Goal: Transaction & Acquisition: Subscribe to service/newsletter

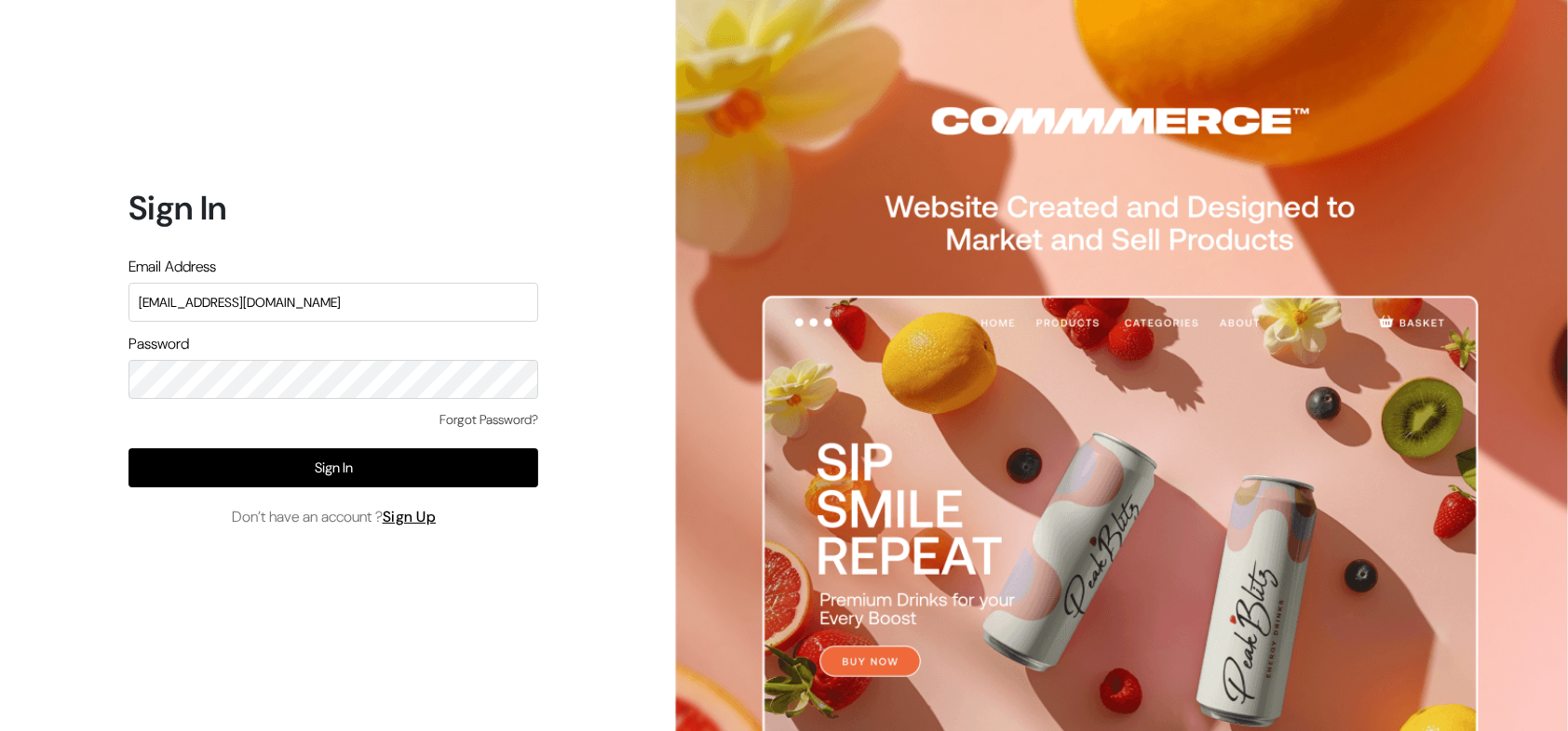
click at [435, 303] on input "nirmal@outdoinc.com" at bounding box center [333, 303] width 410 height 39
type input "surajp@outdoinc.com"
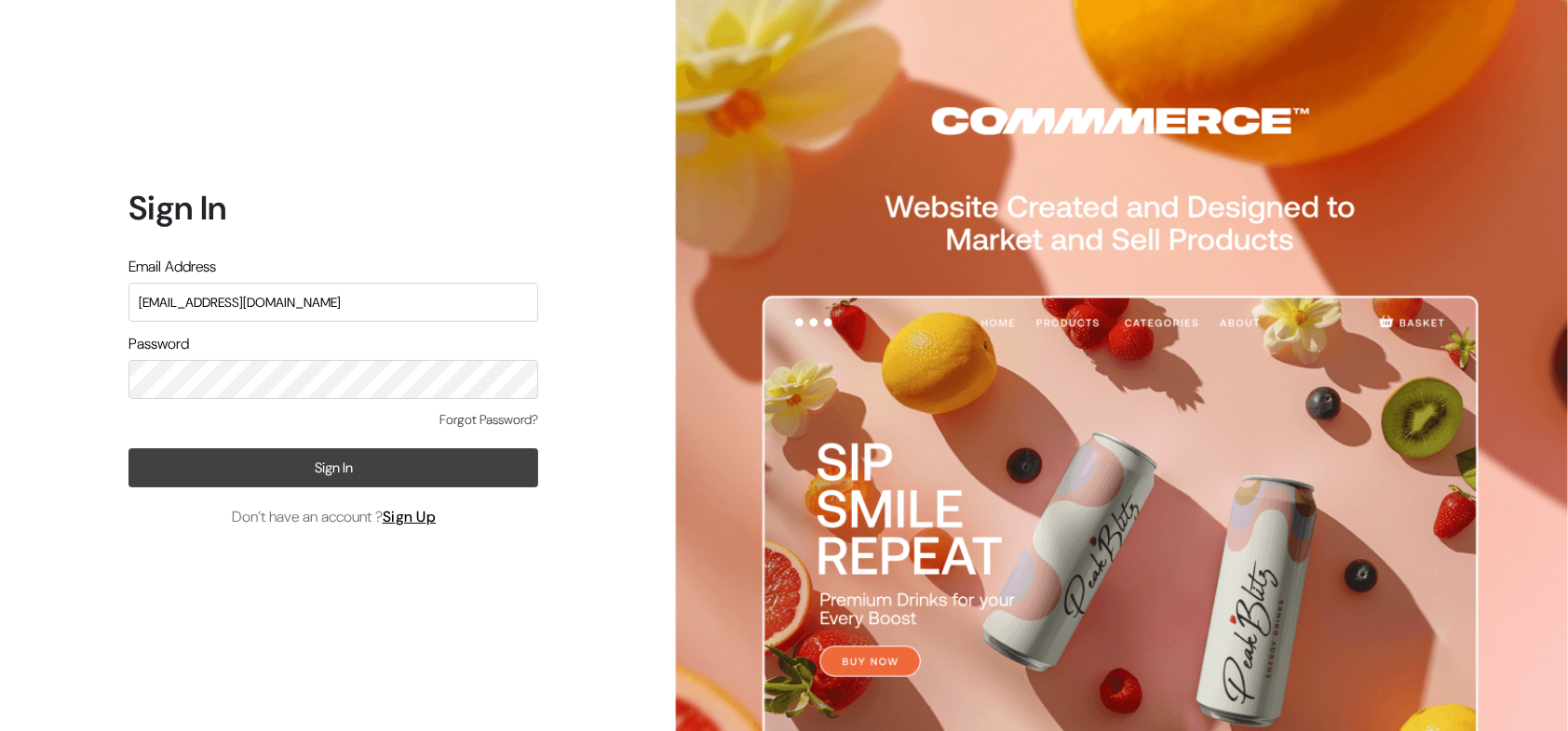
click at [370, 478] on button "Sign In" at bounding box center [333, 469] width 410 height 39
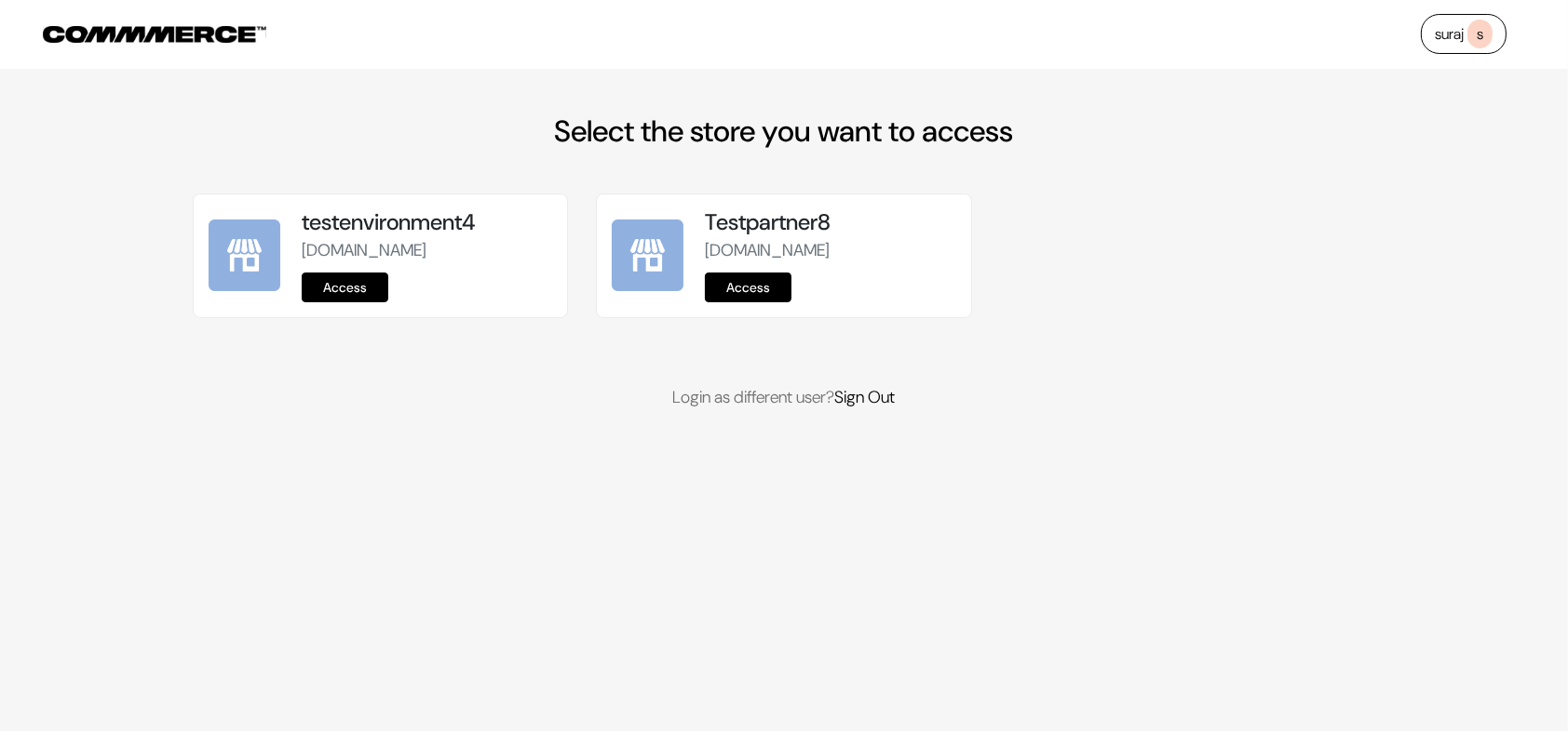
click at [1460, 34] on link "suraj s" at bounding box center [1463, 34] width 85 height 40
click at [877, 409] on link "Sign Out" at bounding box center [866, 397] width 61 height 22
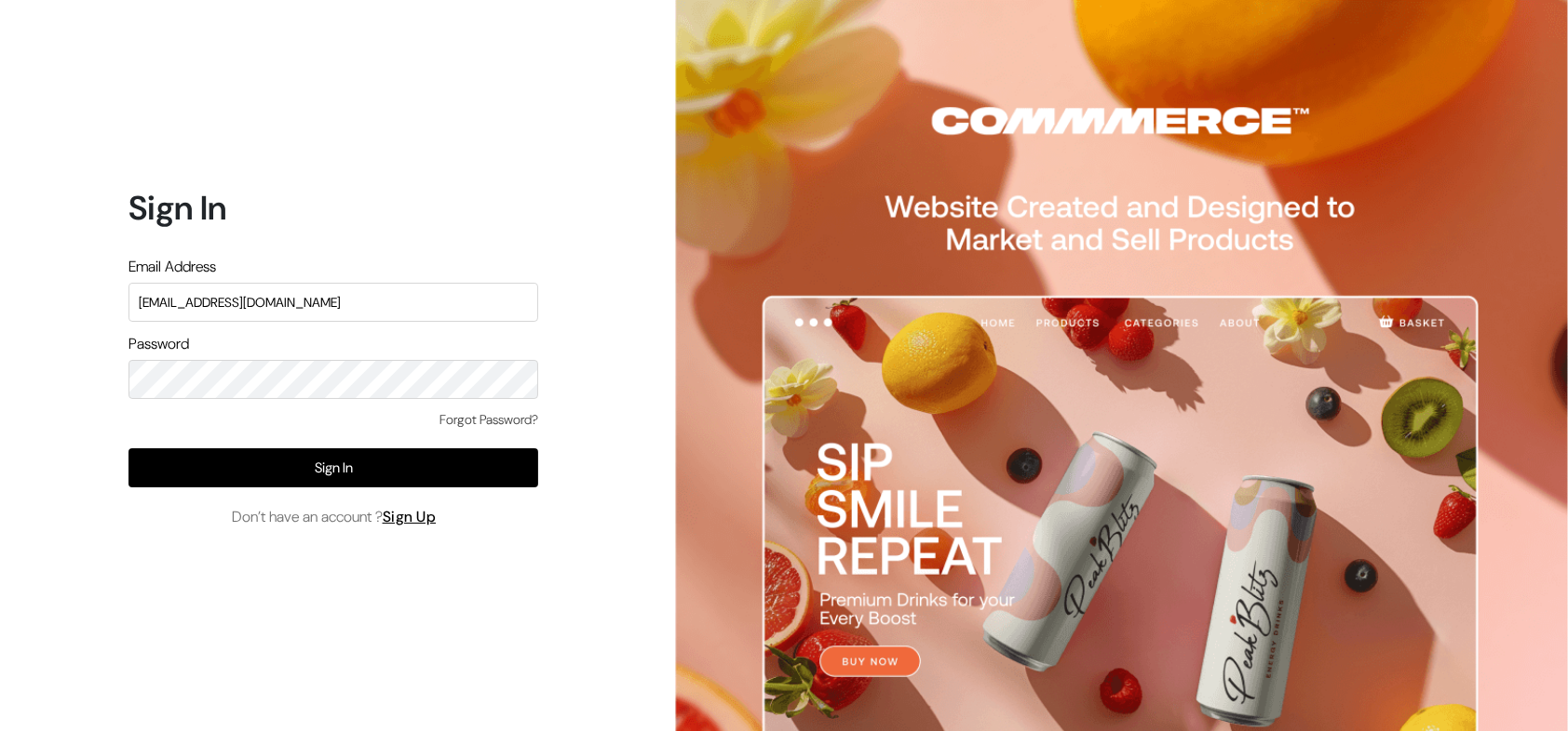
click at [376, 310] on input "nirmal@outdoinc.com" at bounding box center [333, 303] width 410 height 39
type input "suraj@commmerce.com"
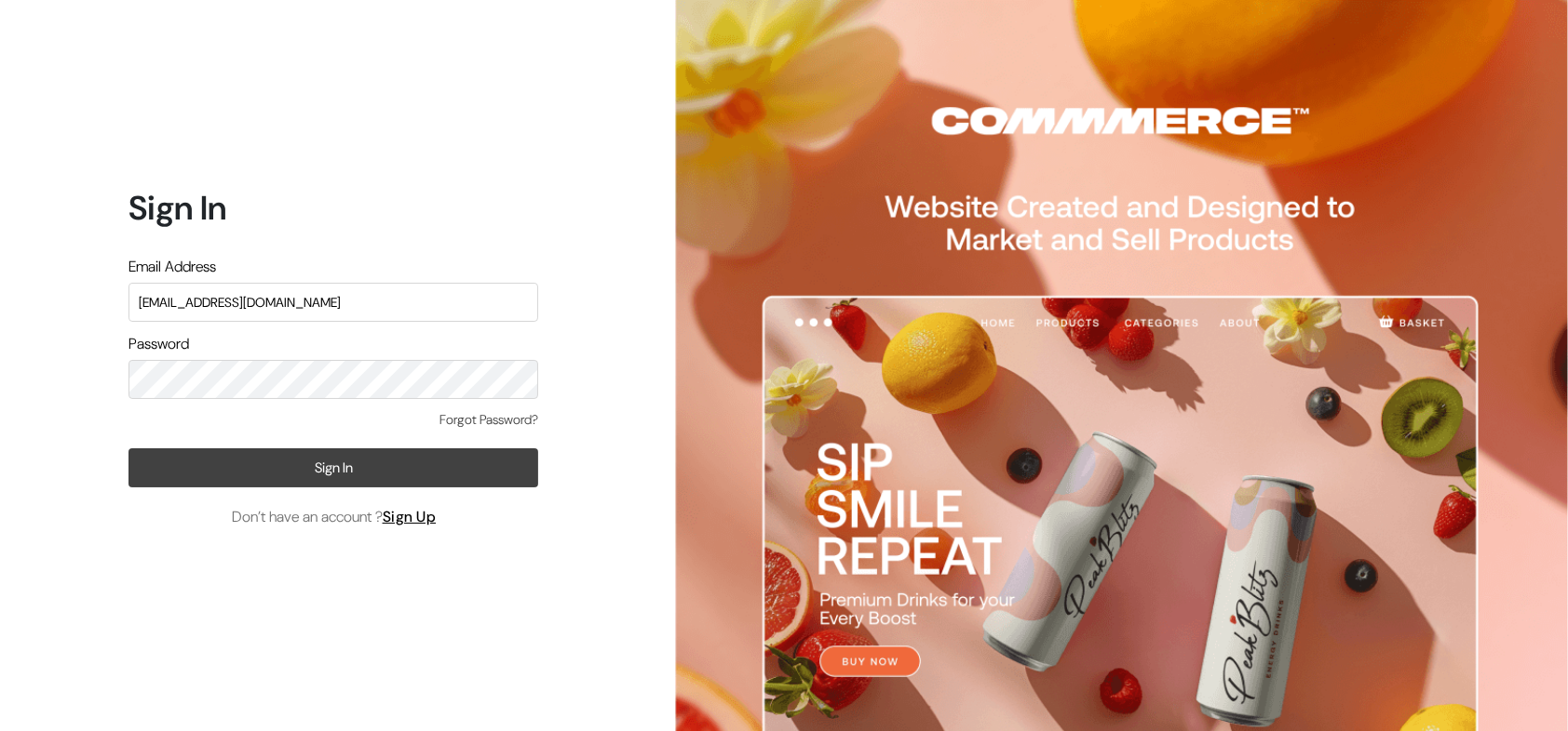
click at [350, 459] on button "Sign In" at bounding box center [333, 469] width 410 height 39
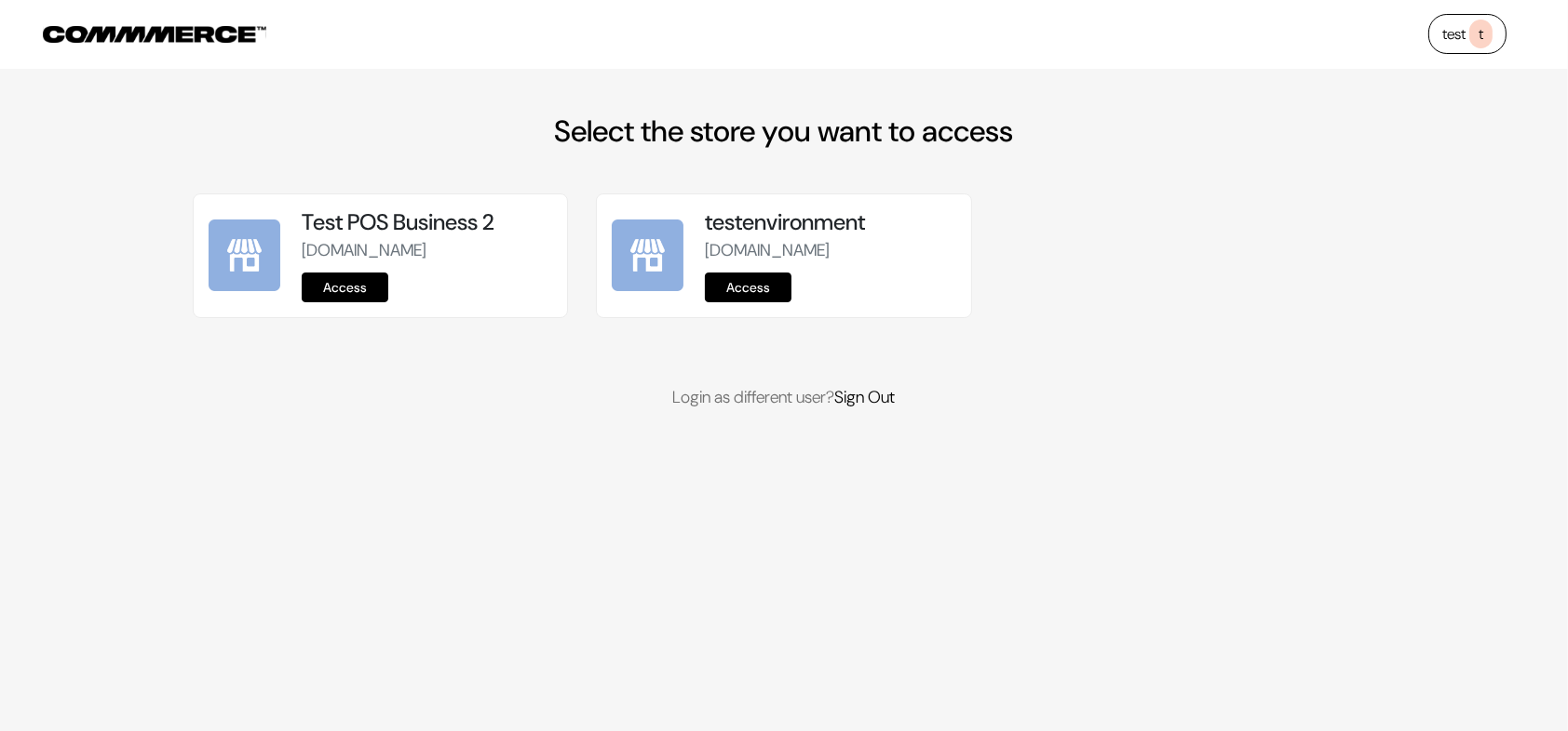
click at [359, 303] on link "Access" at bounding box center [345, 288] width 86 height 30
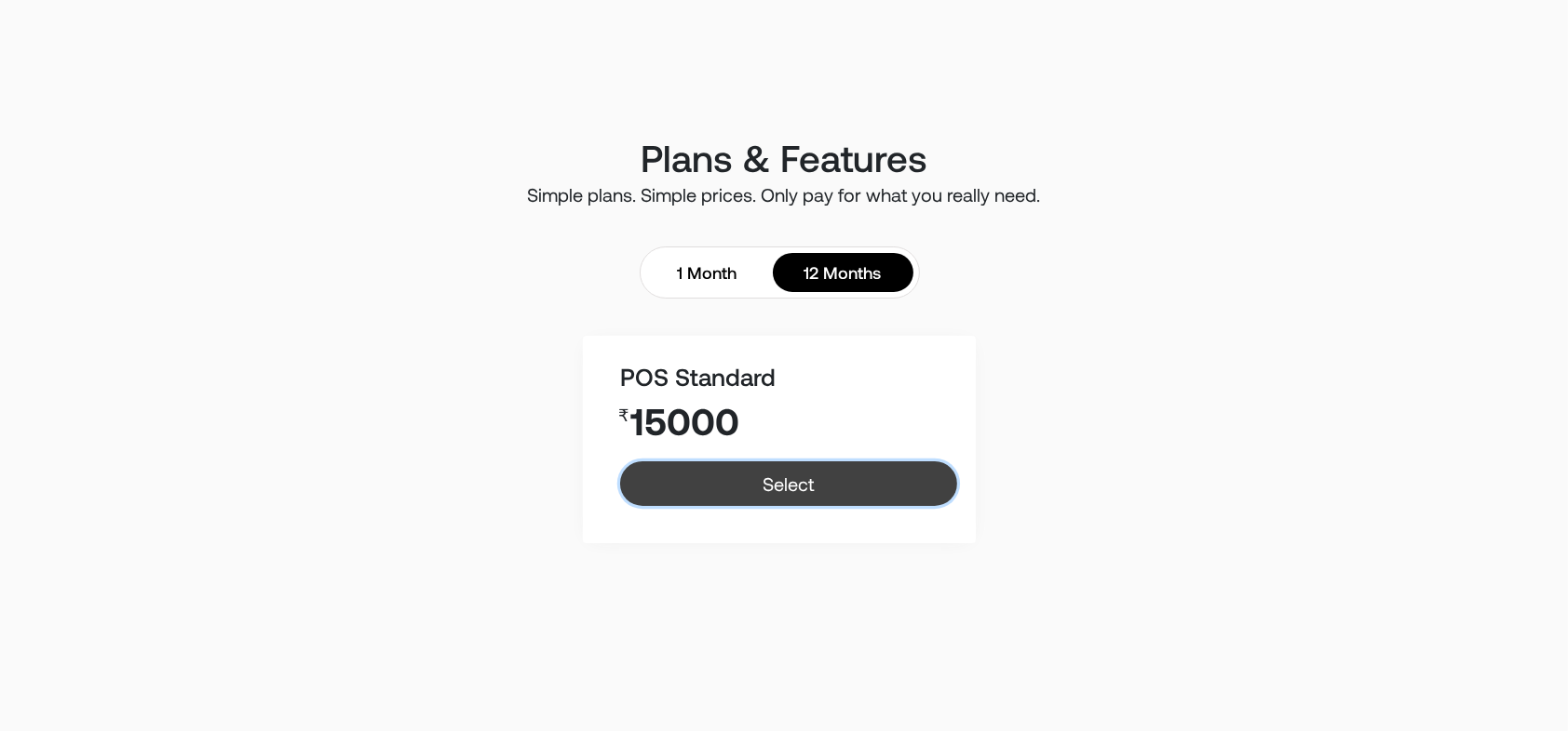
click at [773, 484] on link "Select" at bounding box center [789, 484] width 338 height 45
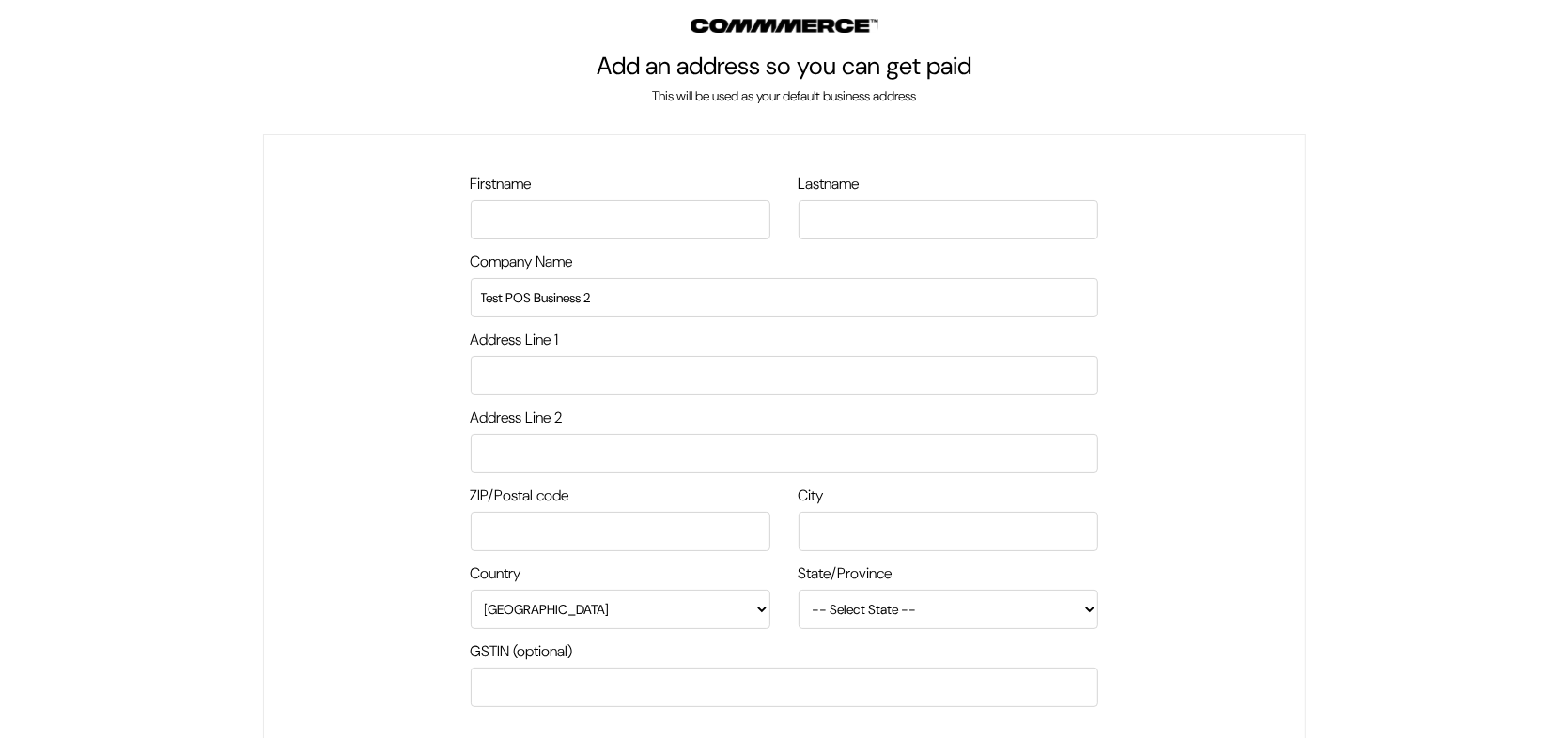
click at [603, 224] on input "text" at bounding box center [620, 220] width 300 height 40
type input "suraj"
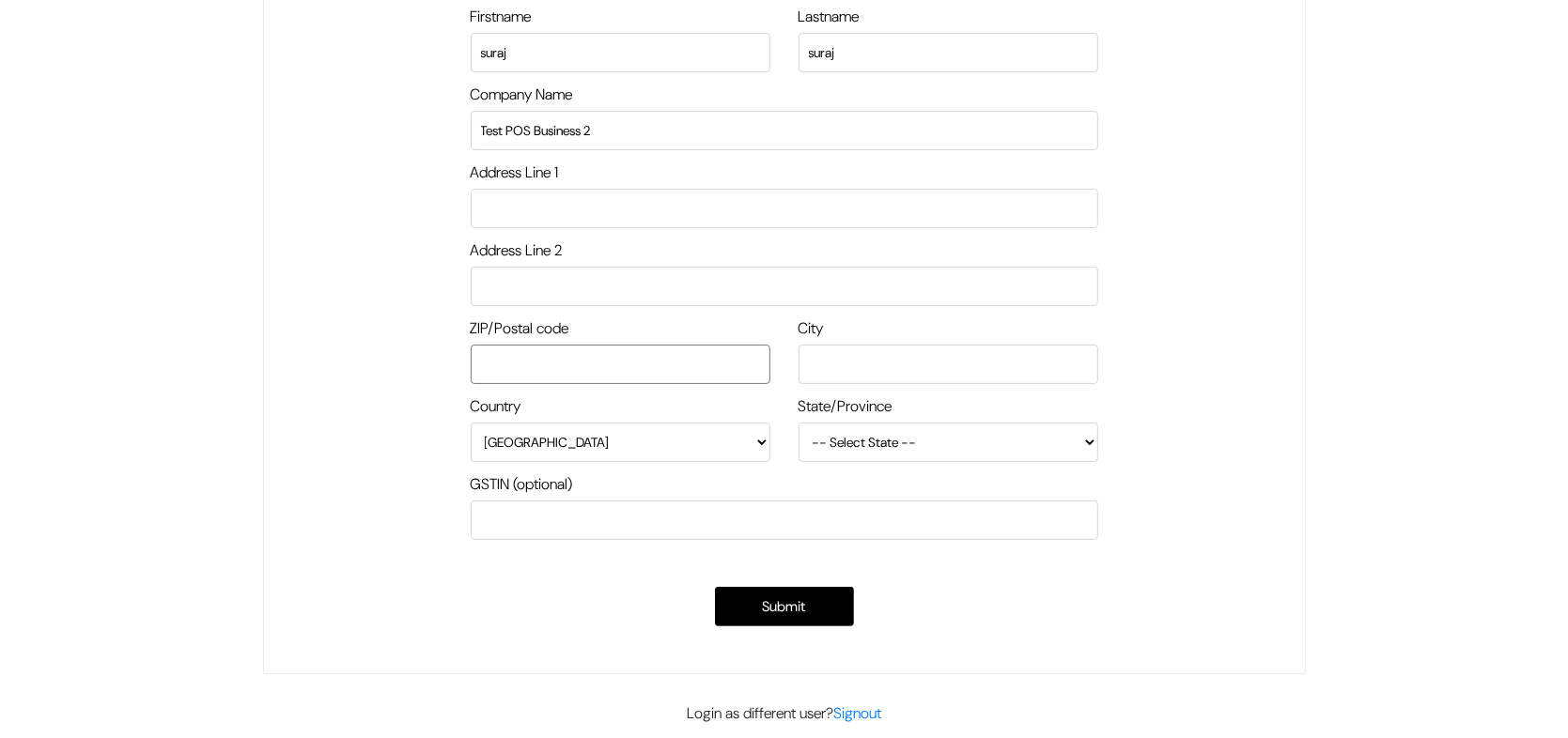
click at [702, 359] on input "text" at bounding box center [620, 364] width 300 height 40
type input "560076"
type input "Bengaluru"
select select "Karnataka"
click at [886, 390] on div "City Bengaluru" at bounding box center [948, 357] width 328 height 78
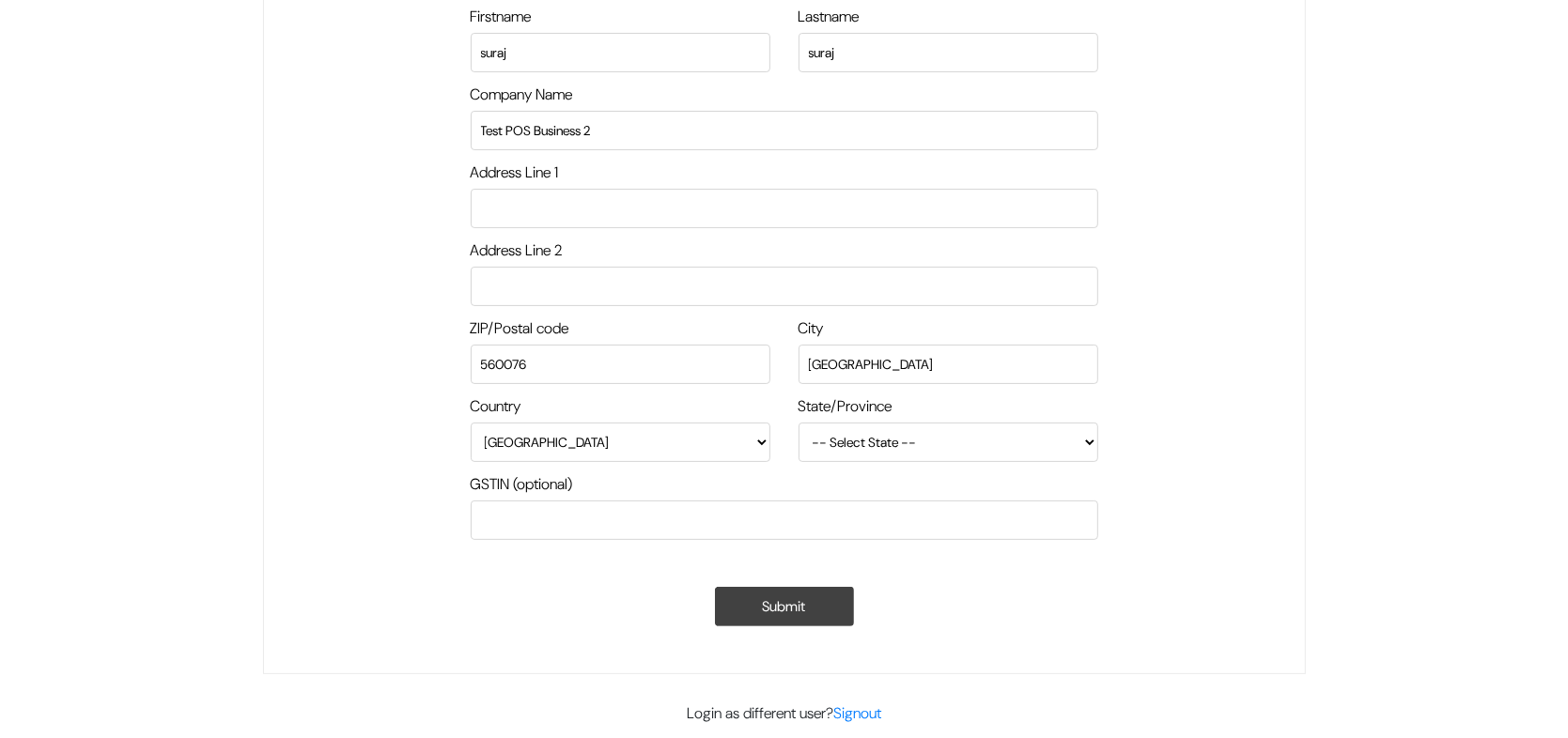
click at [795, 606] on button "Submit" at bounding box center [784, 607] width 139 height 40
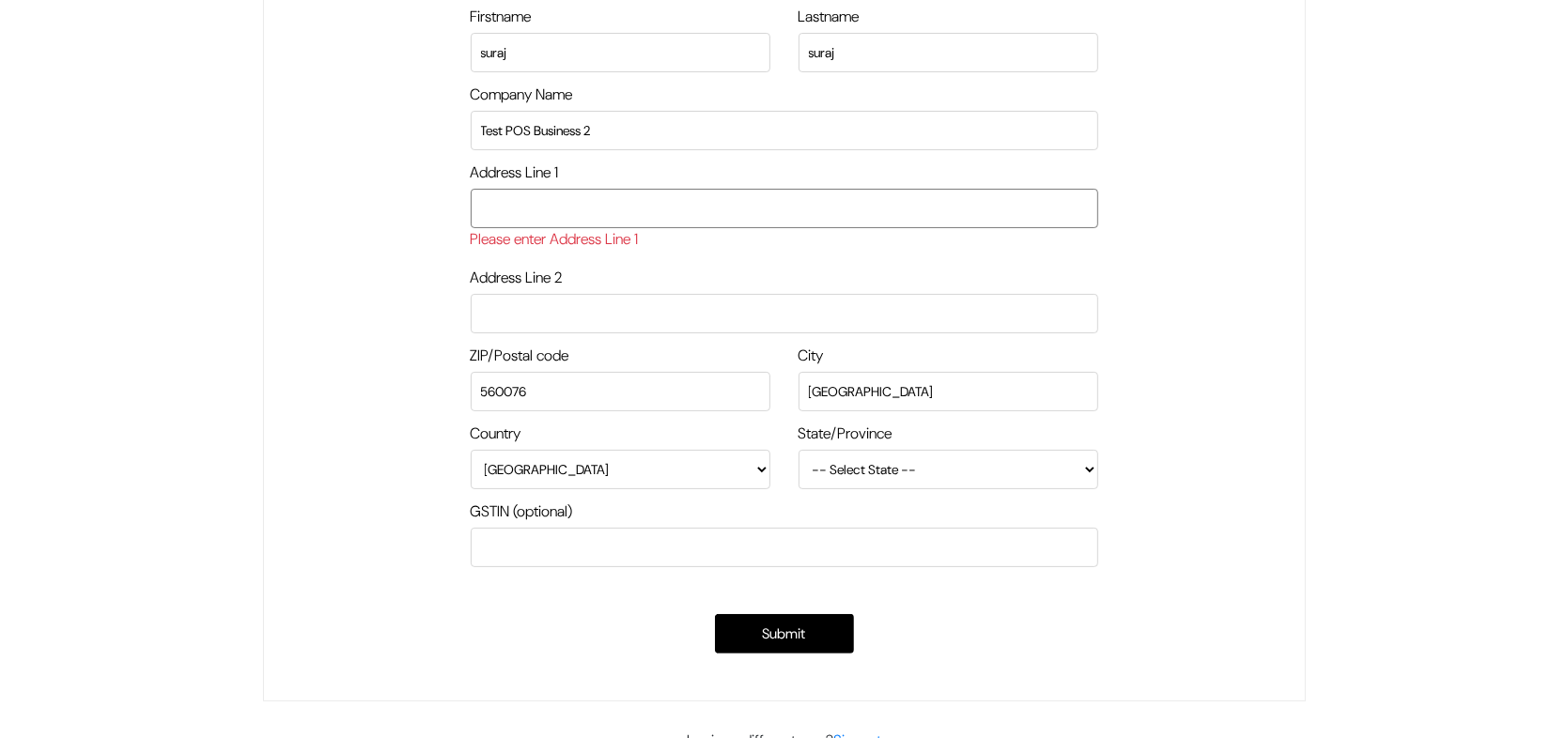
click at [597, 208] on input "text" at bounding box center [784, 209] width 627 height 40
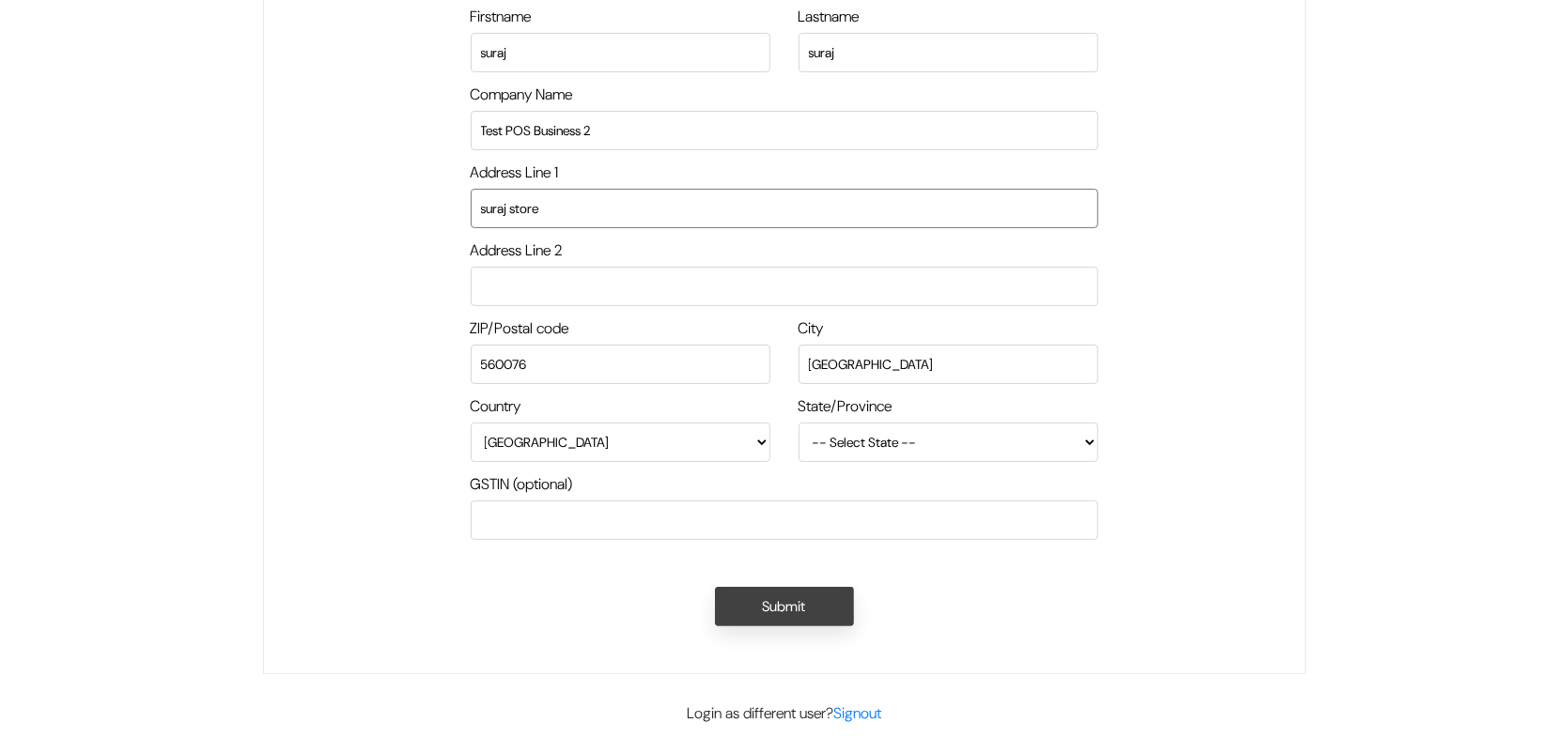
type input "suraj store"
click at [822, 623] on button "Submit" at bounding box center [784, 607] width 139 height 40
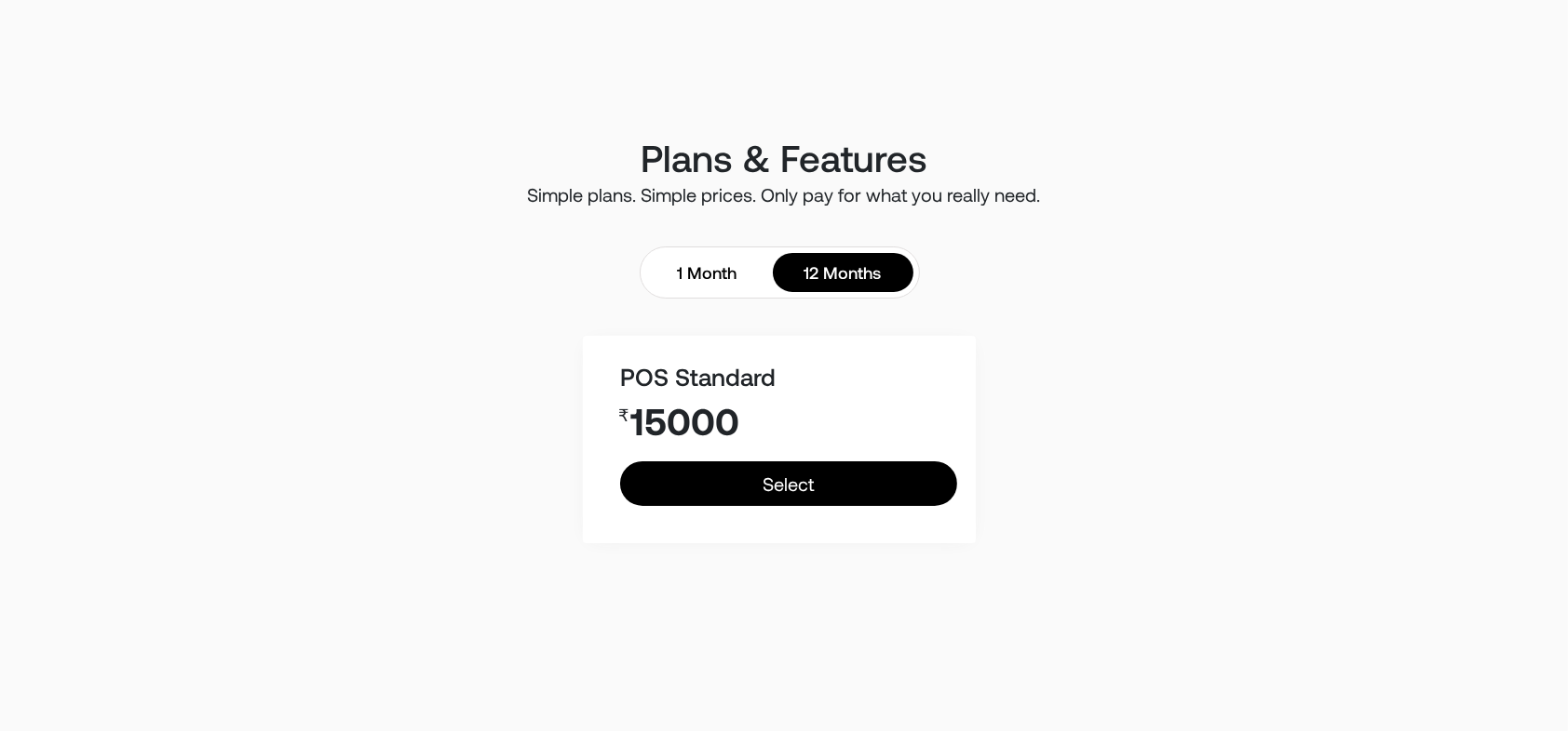
click at [605, 403] on div "POS Standard ₹ 1500 Select ₹ 15000 Select" at bounding box center [780, 439] width 394 height 207
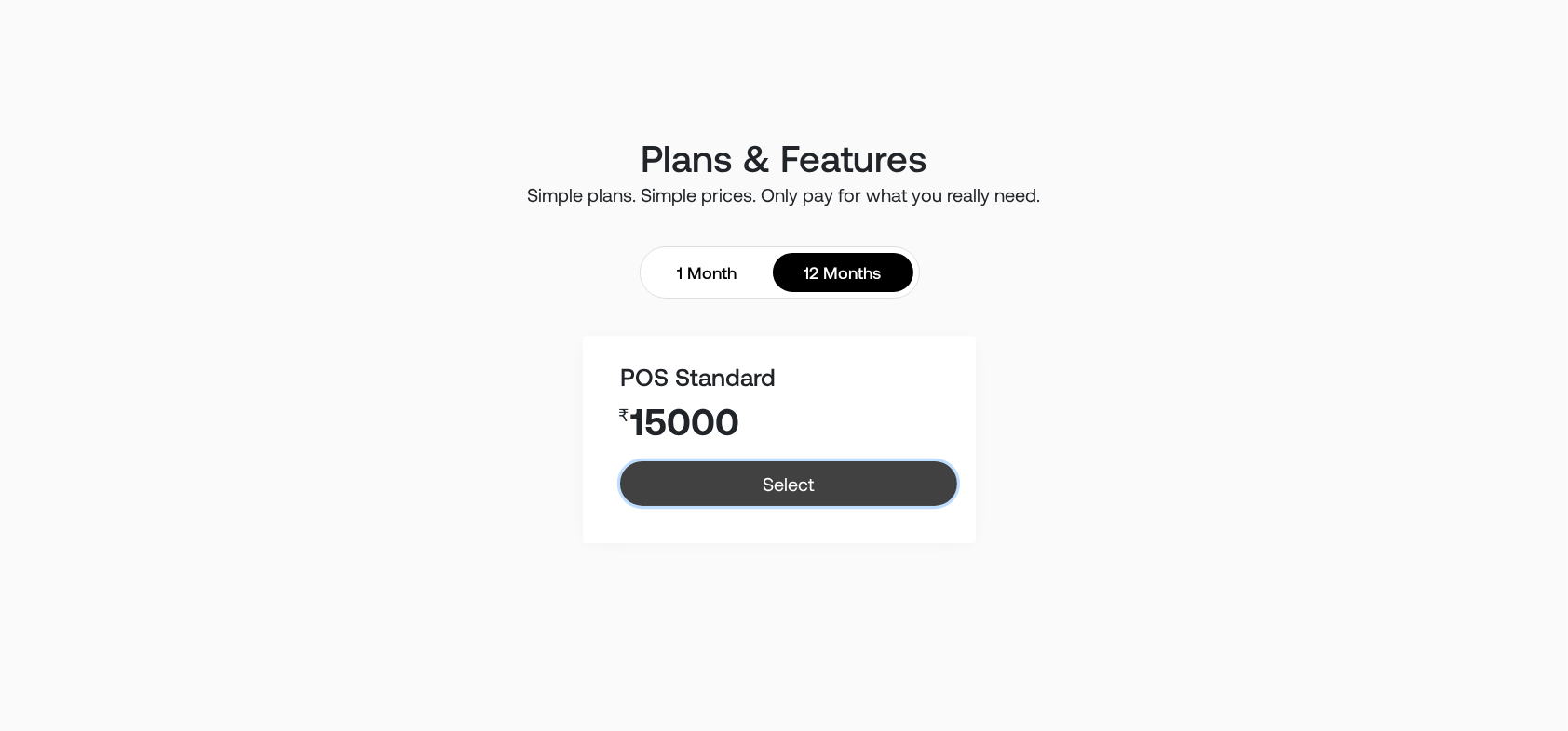
click at [763, 487] on link "Select" at bounding box center [789, 484] width 338 height 45
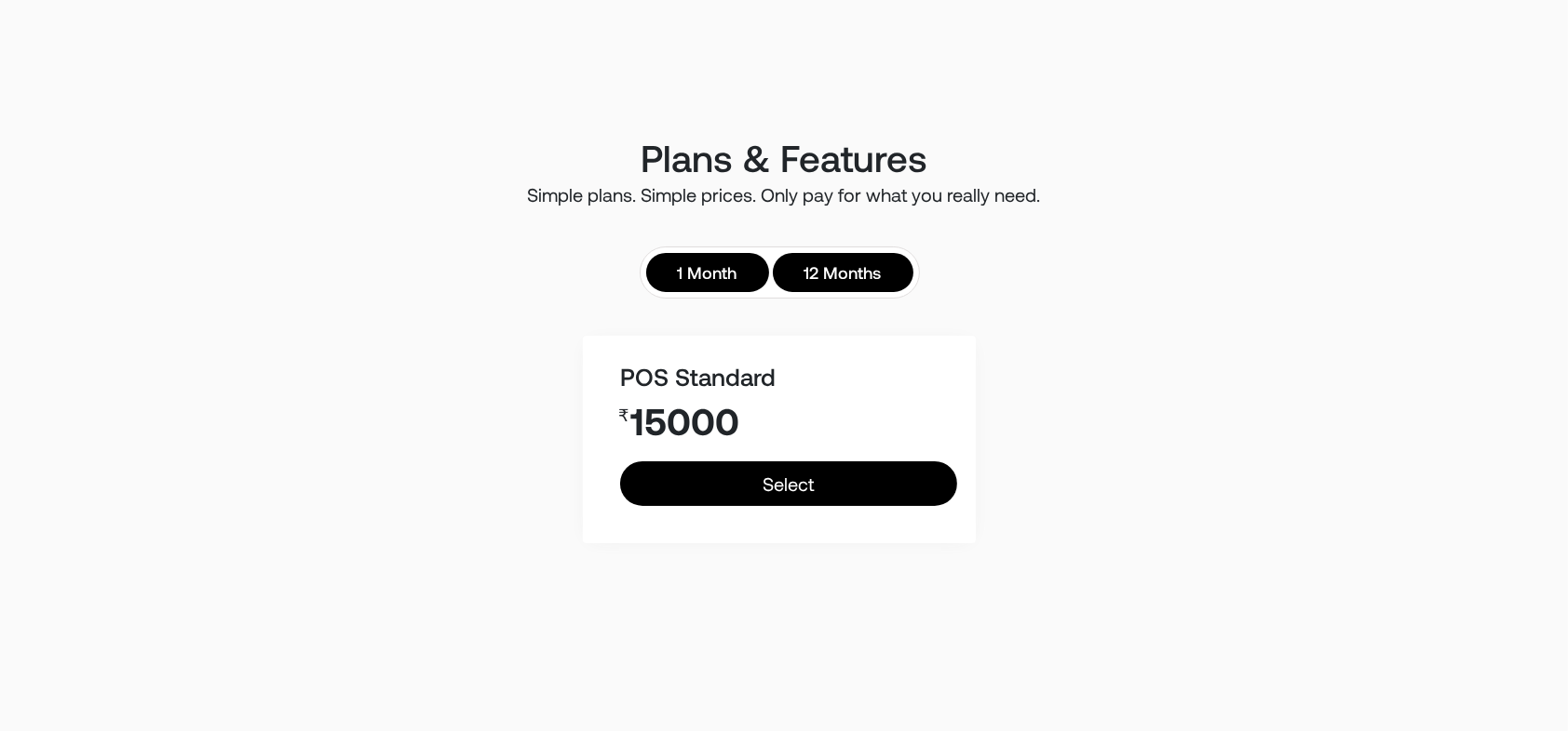
click at [721, 271] on link "1 Month" at bounding box center [707, 273] width 123 height 39
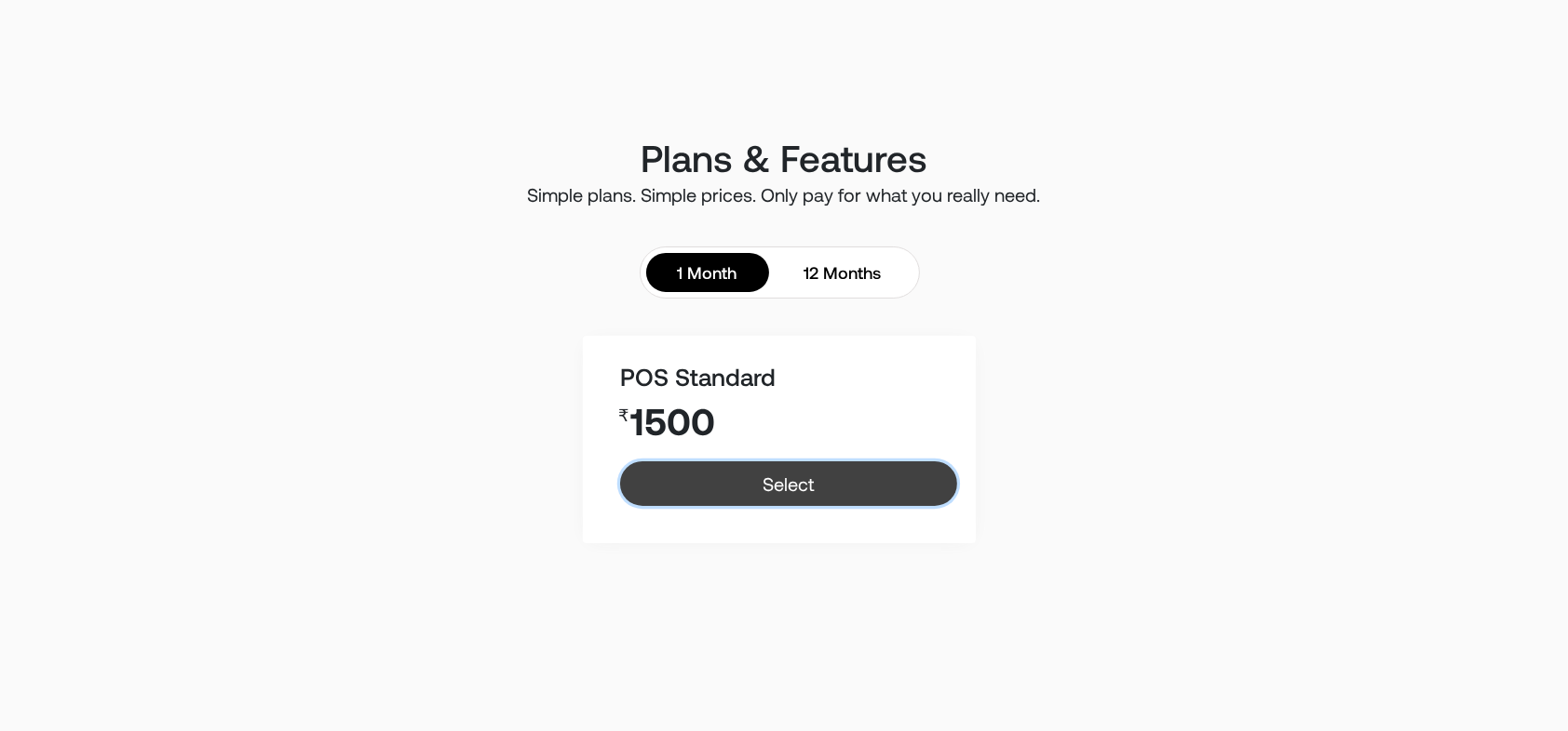
click at [745, 486] on link "Select" at bounding box center [789, 484] width 338 height 45
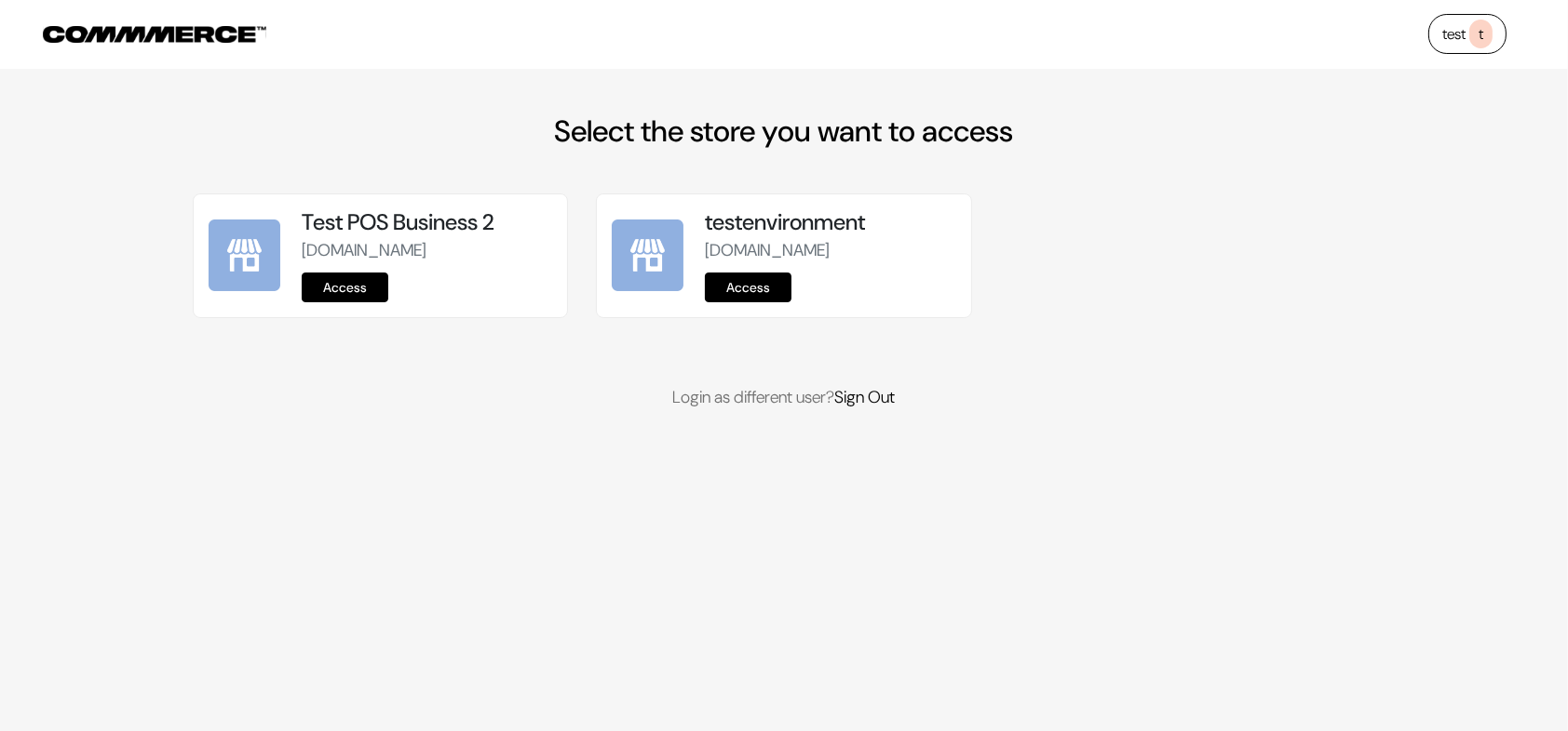
drag, startPoint x: 295, startPoint y: 256, endPoint x: 316, endPoint y: 276, distance: 29.0
click at [316, 276] on div "Test POS Business 2 [DOMAIN_NAME] Access" at bounding box center [427, 255] width 279 height 93
copy p "test-pos-business-2"
click at [348, 303] on link "Access" at bounding box center [345, 288] width 86 height 30
